Goal: Task Accomplishment & Management: Use online tool/utility

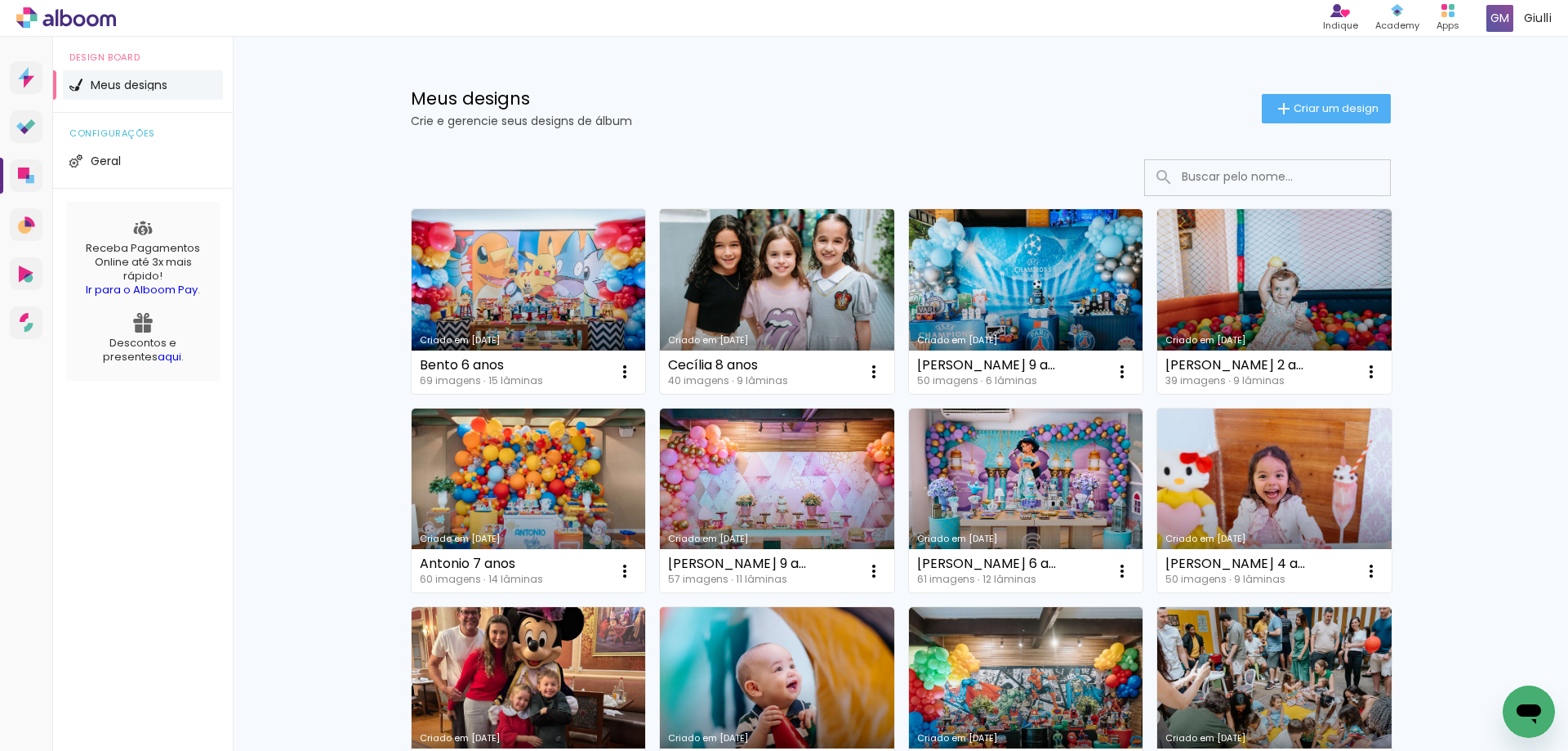
click at [772, 292] on link "Criado em [DATE]" at bounding box center [776, 301] width 234 height 185
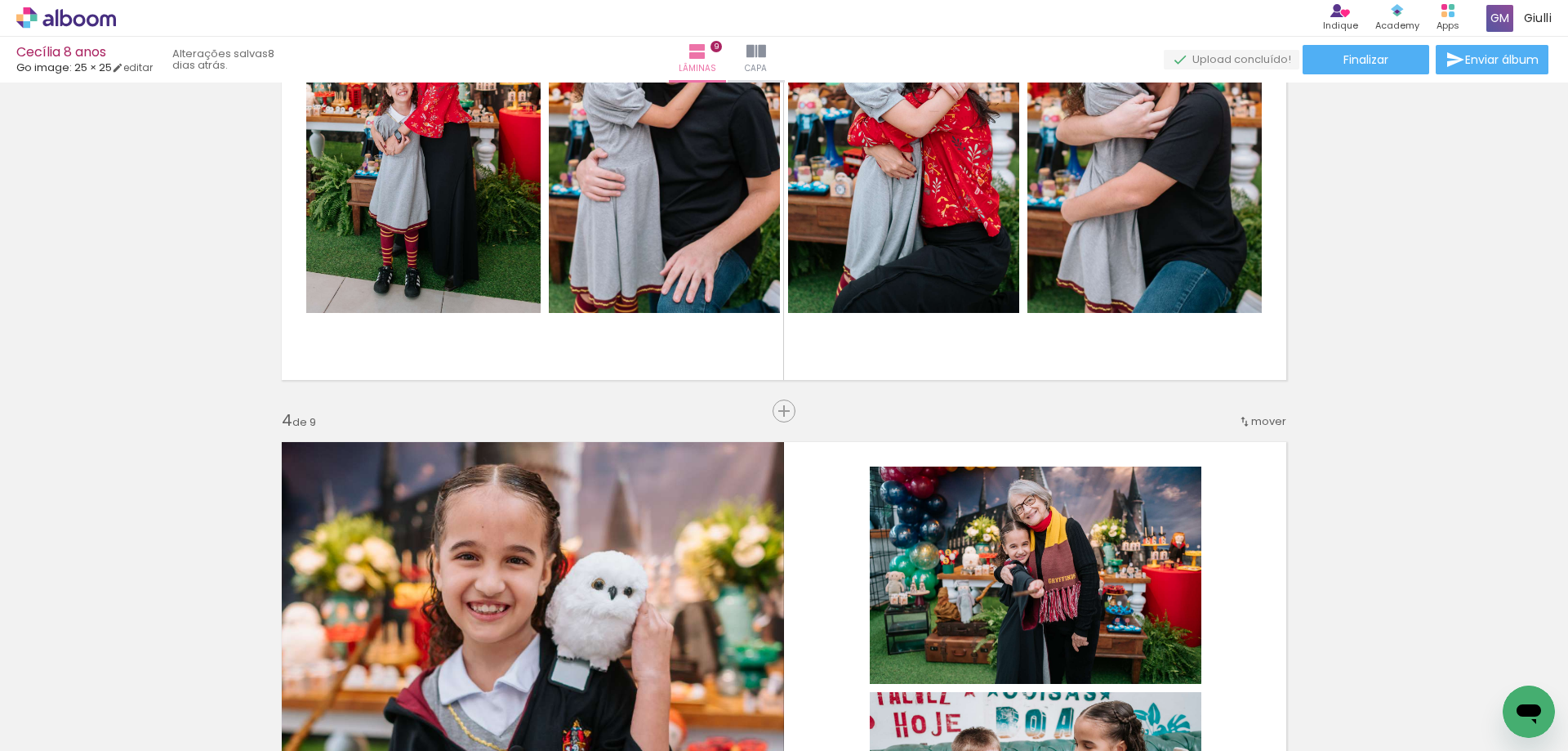
scroll to position [625, 0]
